Goal: Find specific page/section: Find specific page/section

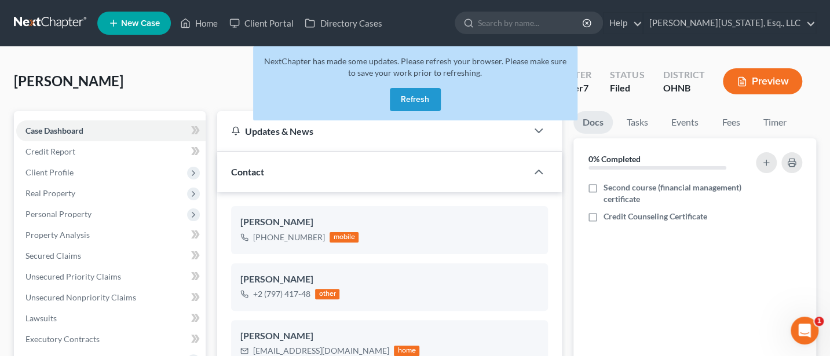
scroll to position [188, 0]
click at [422, 100] on button "Refresh" at bounding box center [415, 99] width 51 height 23
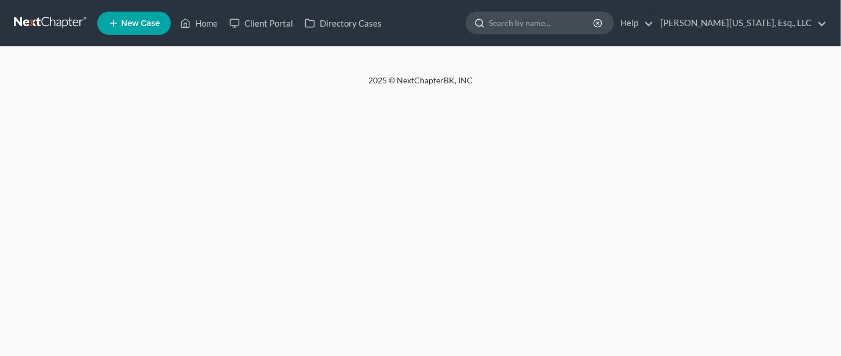
click at [569, 24] on input "search" at bounding box center [542, 22] width 106 height 21
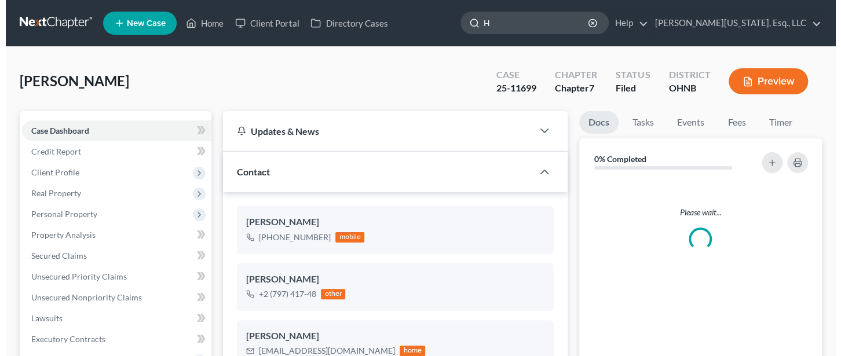
scroll to position [188, 0]
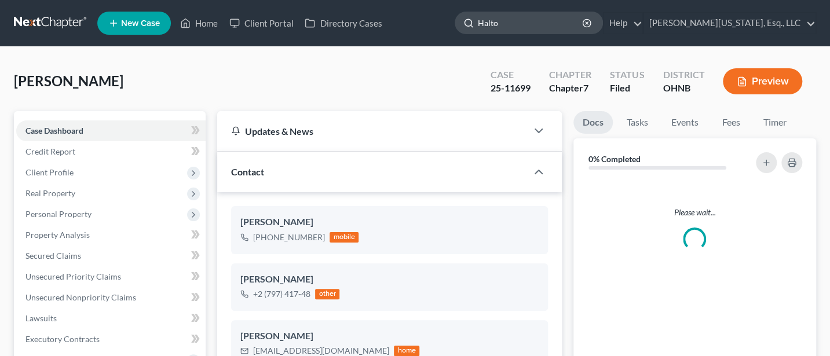
type input "Halton"
